Goal: Task Accomplishment & Management: Manage account settings

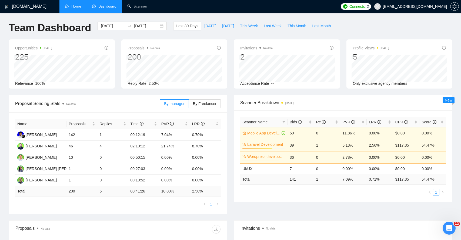
click at [71, 8] on link "Home" at bounding box center [73, 6] width 16 height 5
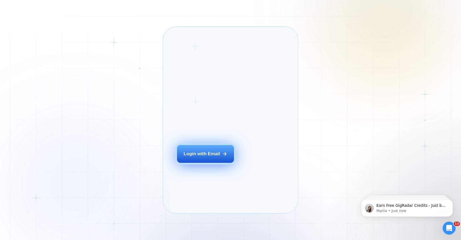
click at [209, 157] on div "Login with Email" at bounding box center [201, 154] width 36 height 6
